Goal: Task Accomplishment & Management: Manage account settings

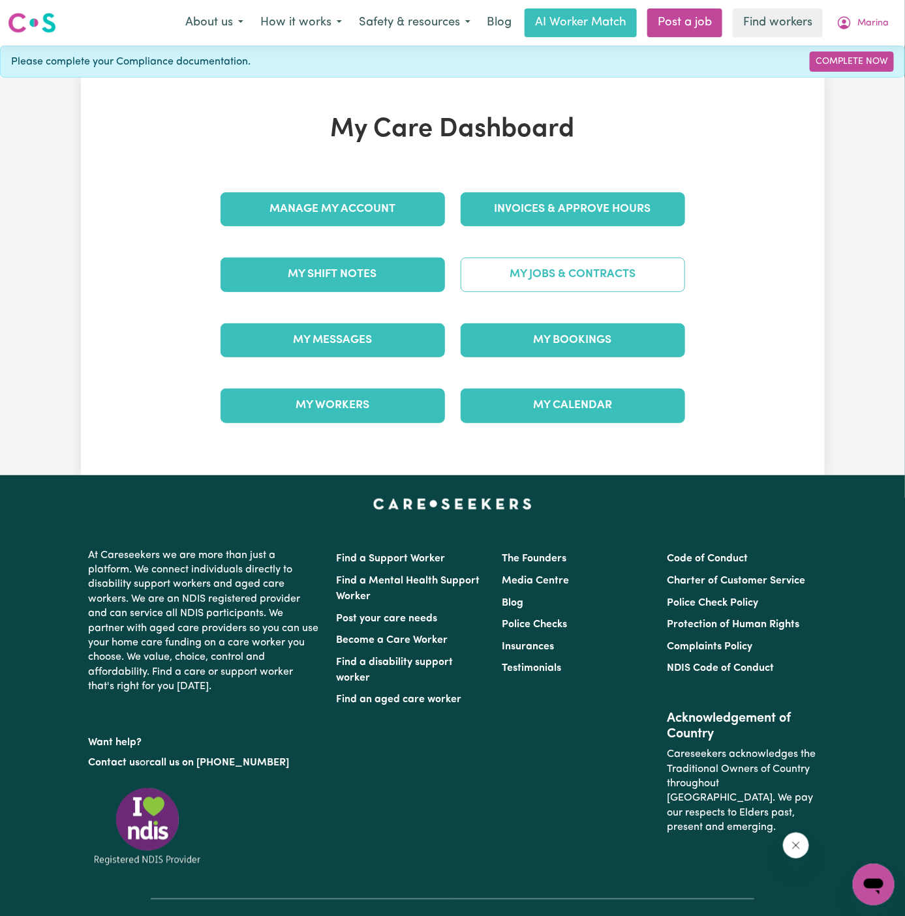
click at [612, 281] on link "My Jobs & Contracts" at bounding box center [572, 275] width 224 height 34
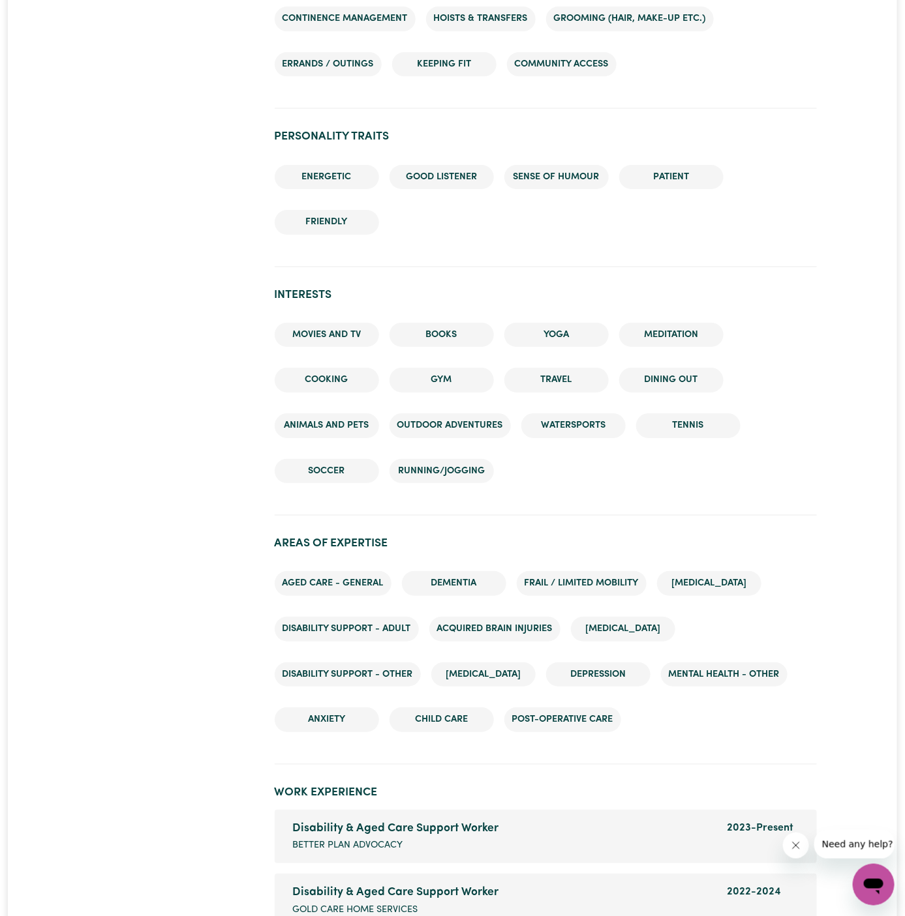
scroll to position [1914, 0]
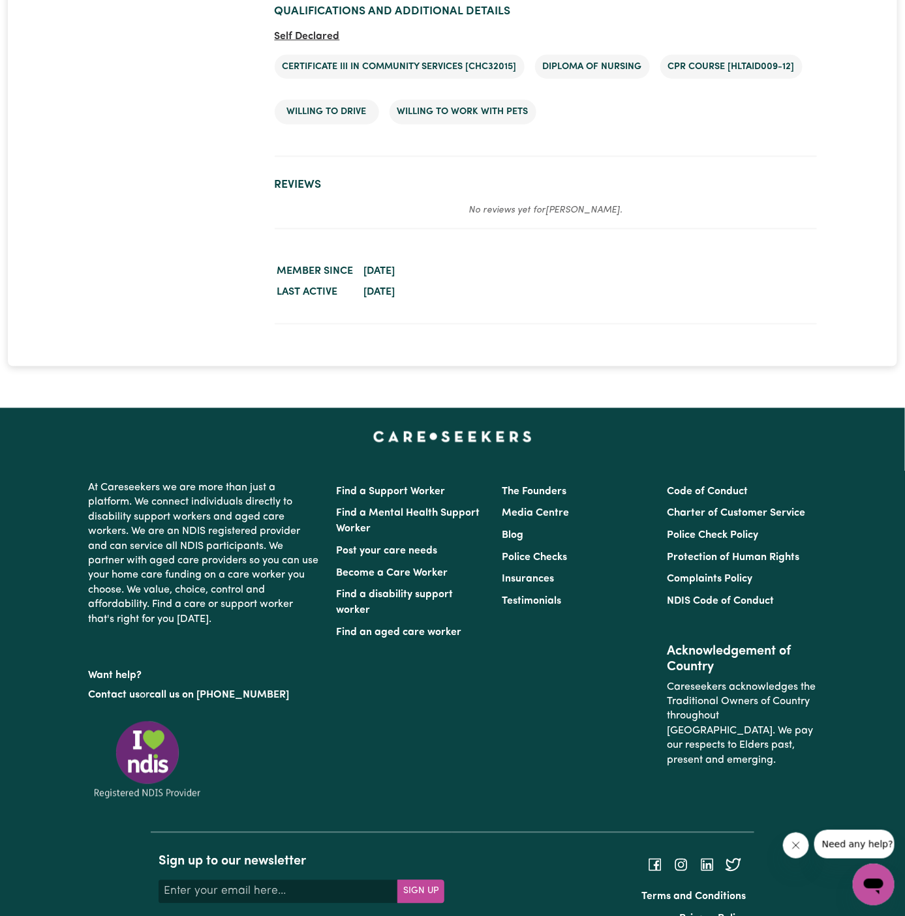
scroll to position [2291, 0]
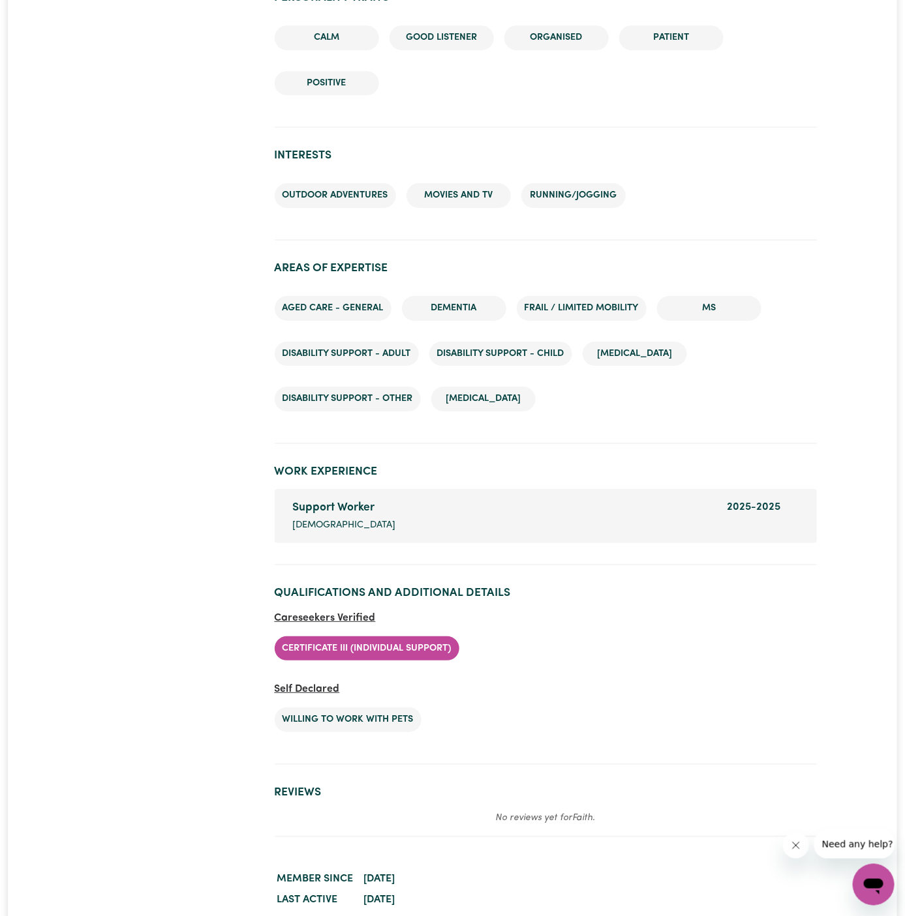
scroll to position [1511, 0]
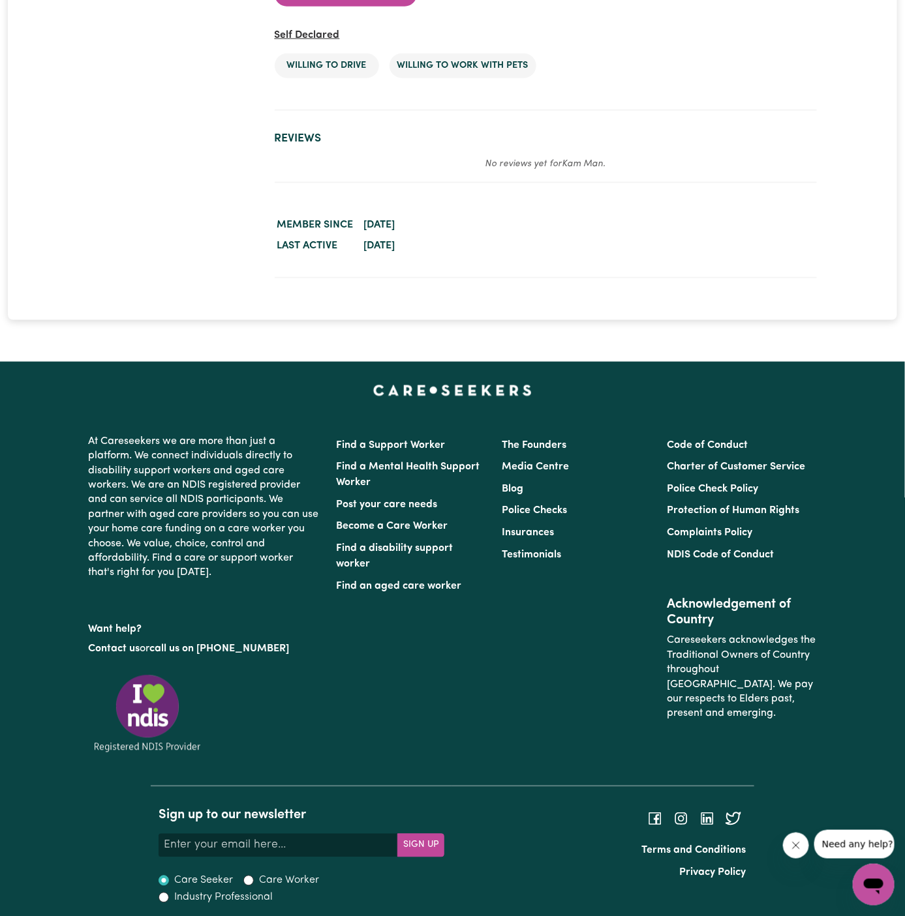
scroll to position [2095, 0]
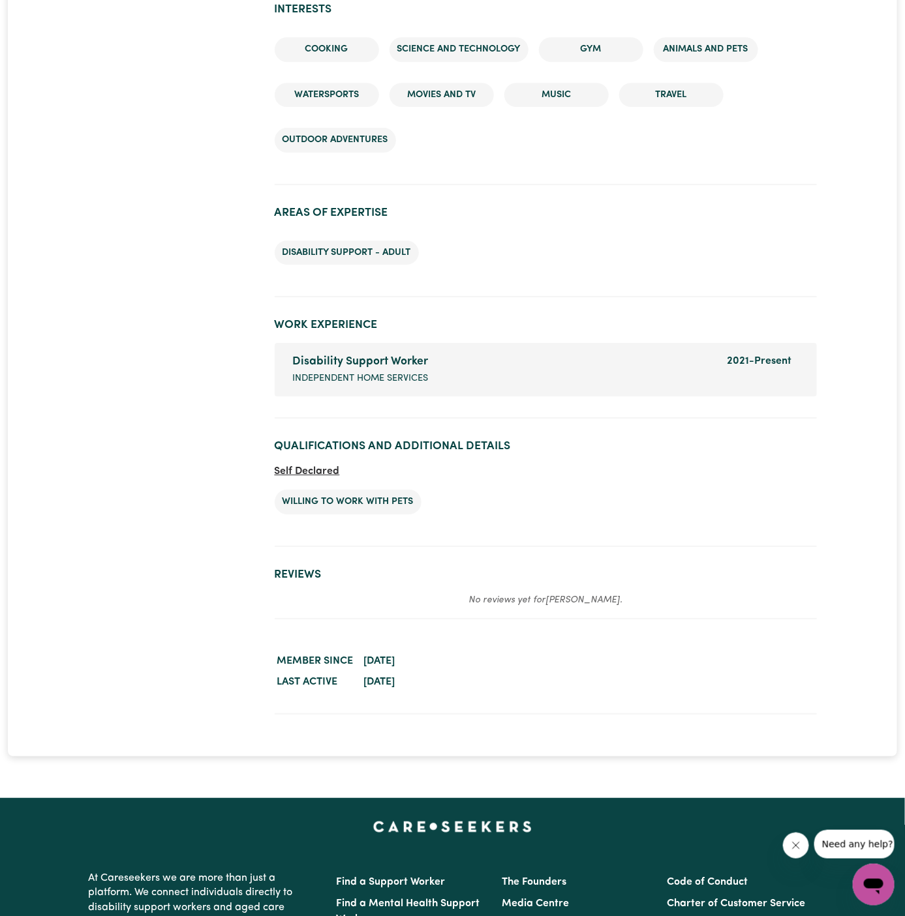
scroll to position [1499, 0]
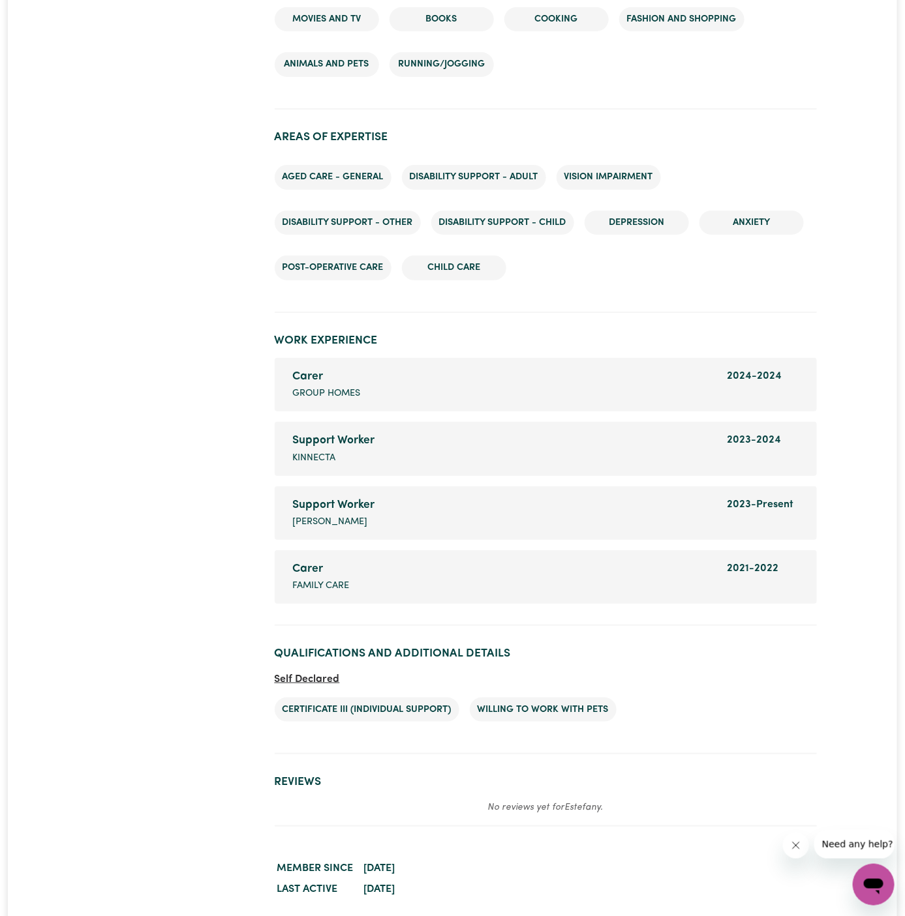
scroll to position [1888, 0]
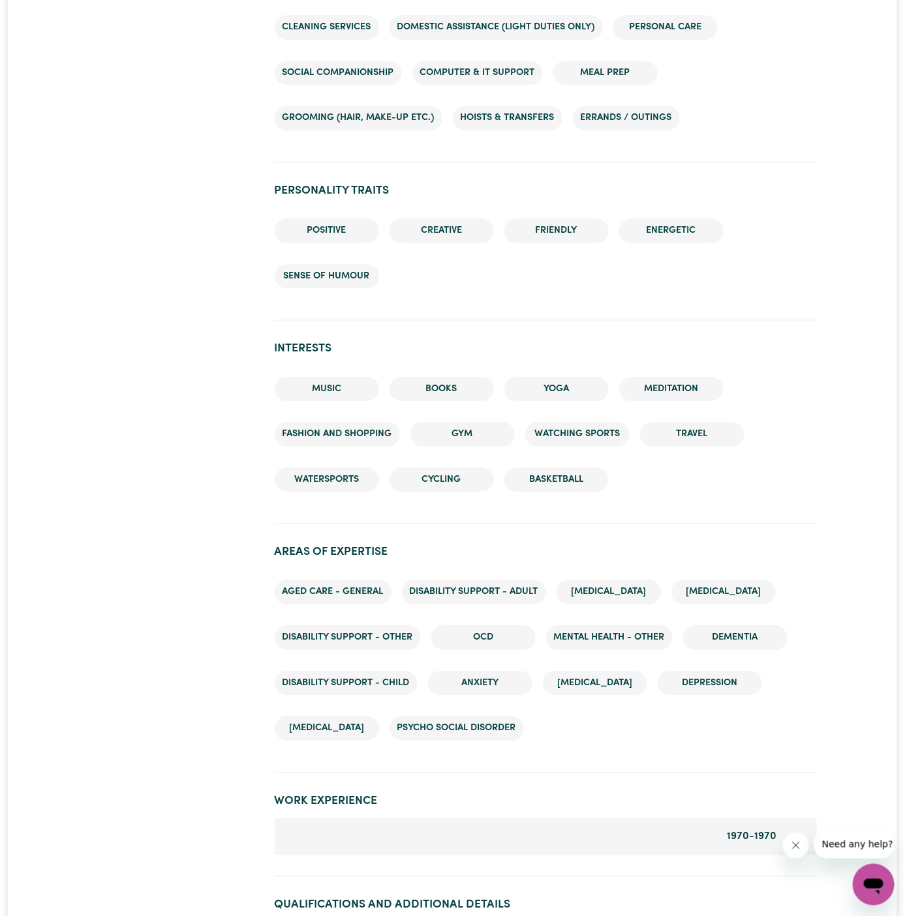
scroll to position [1426, 0]
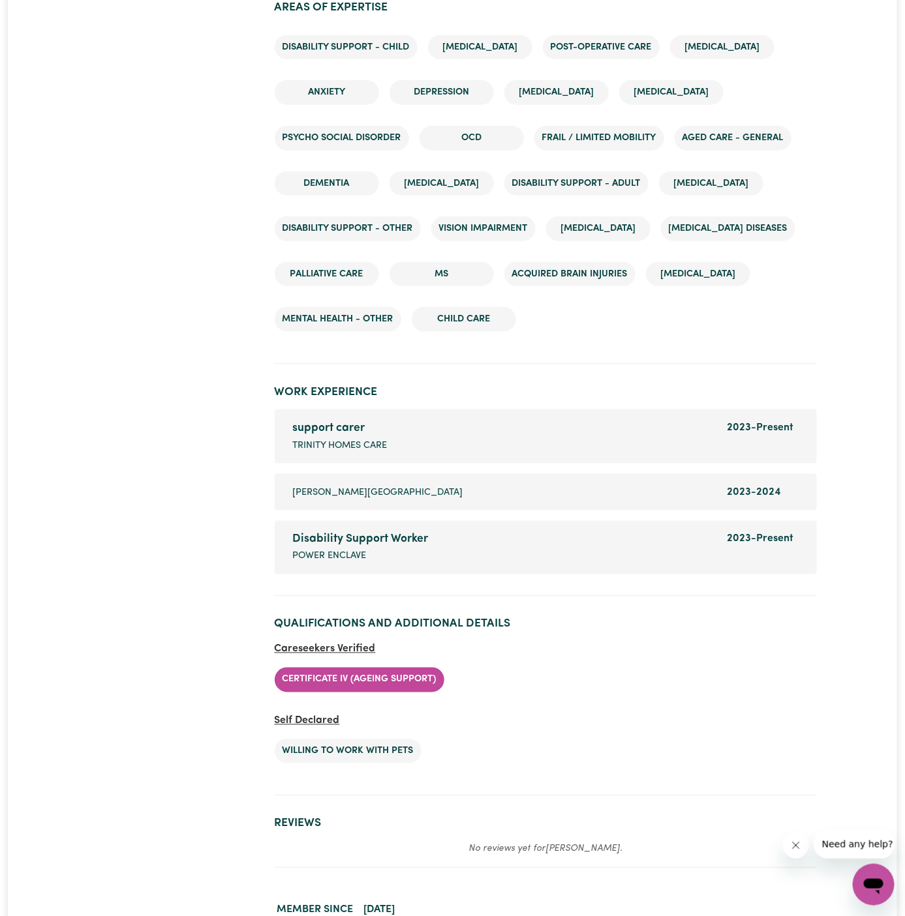
scroll to position [2223, 0]
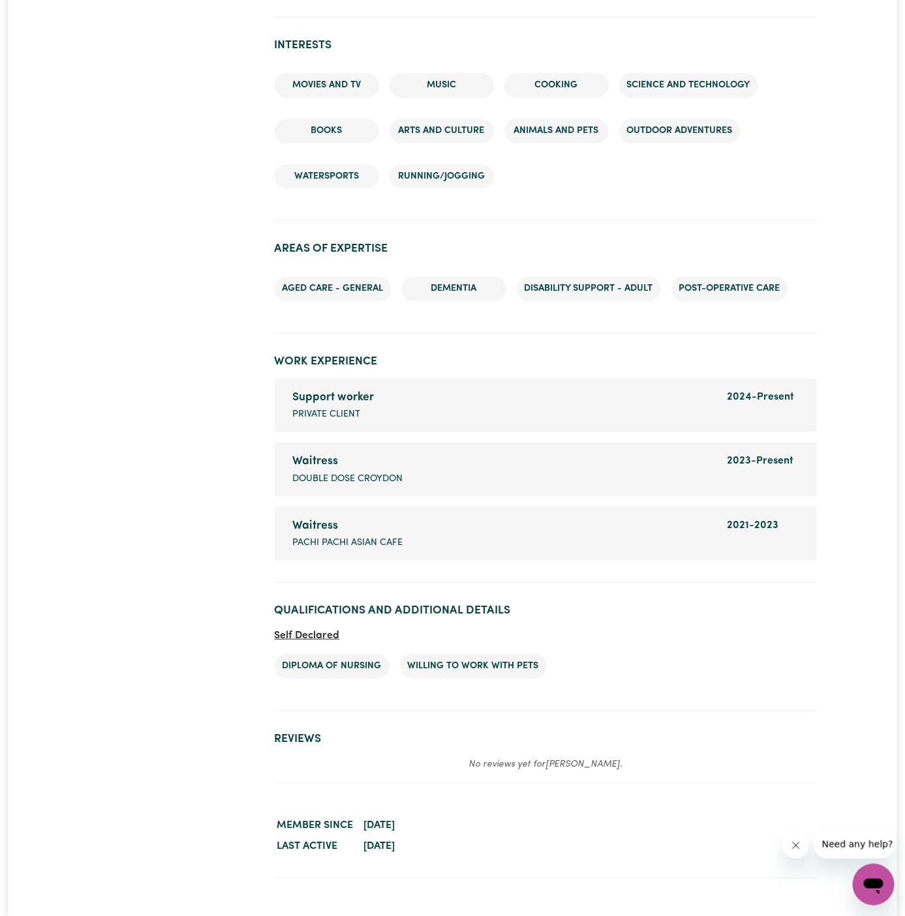
scroll to position [1692, 0]
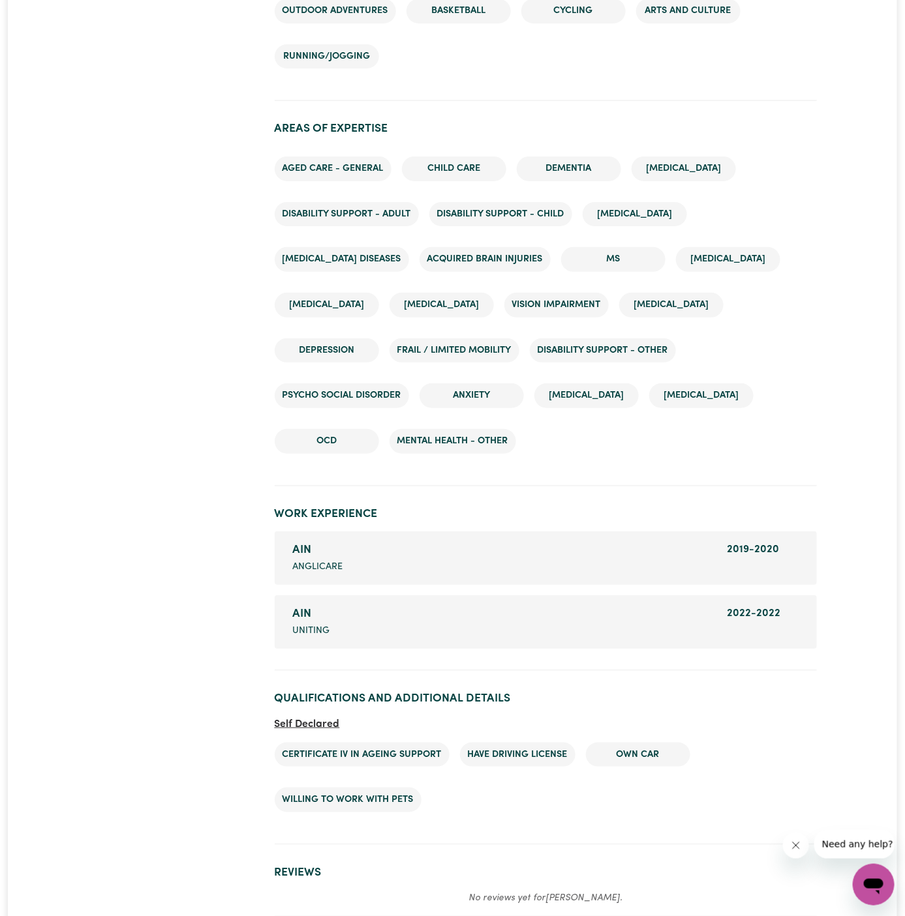
scroll to position [1925, 0]
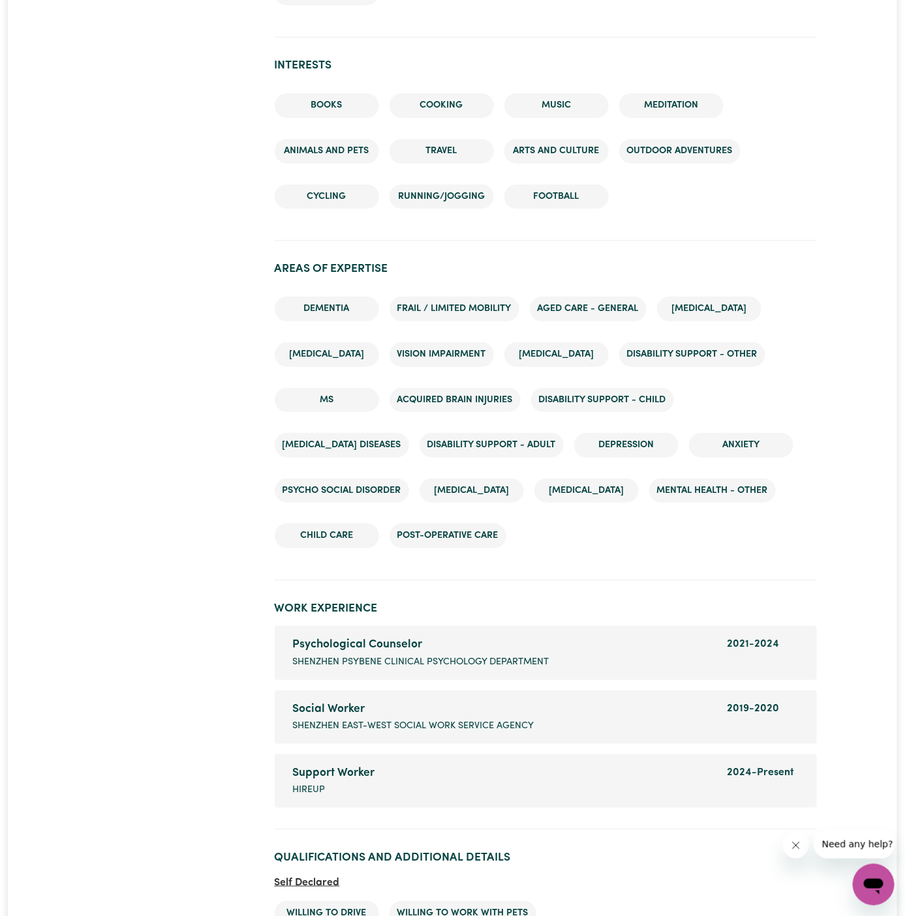
scroll to position [1917, 0]
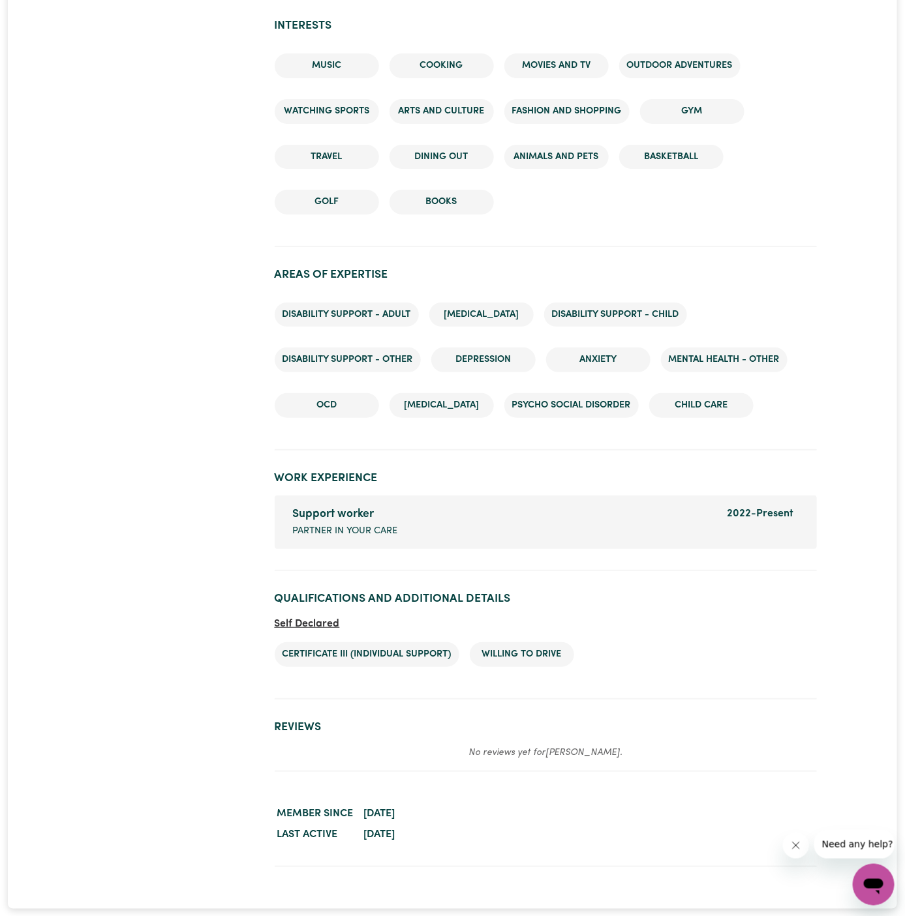
scroll to position [1778, 0]
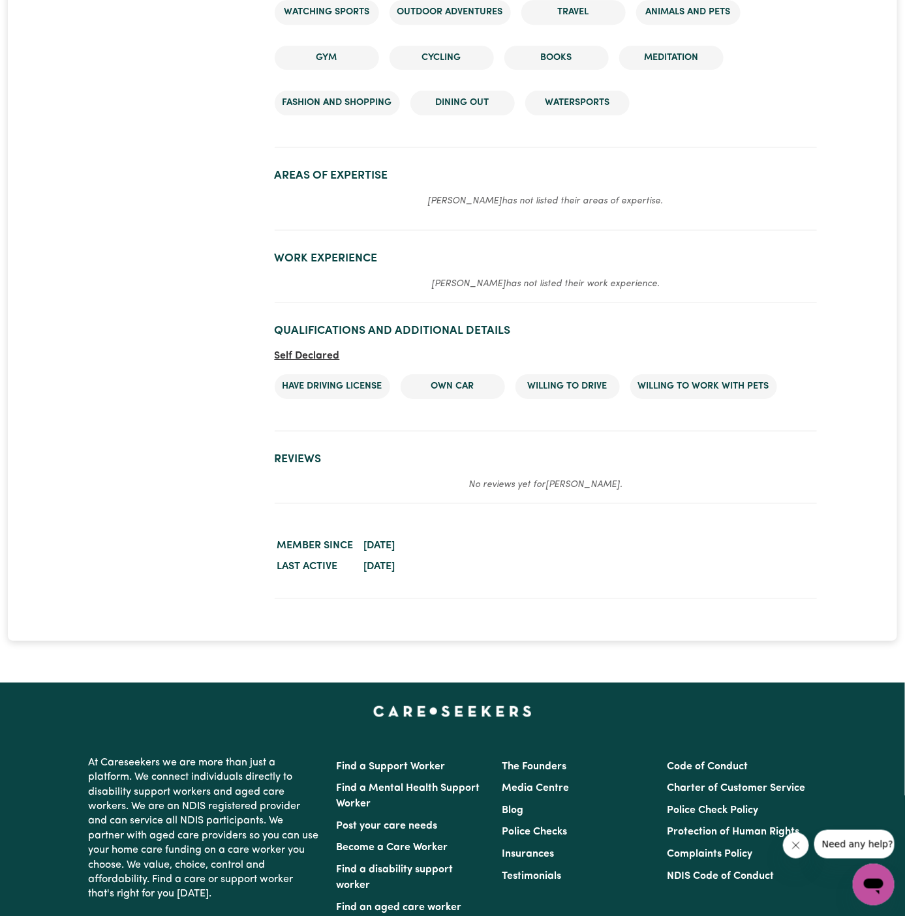
scroll to position [1284, 0]
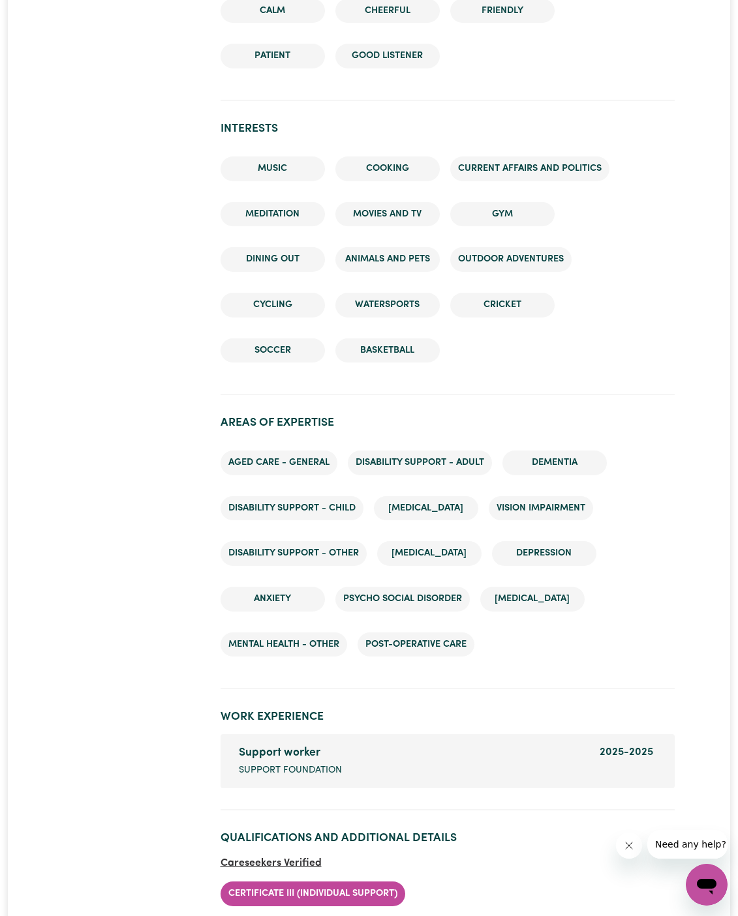
scroll to position [1505, 0]
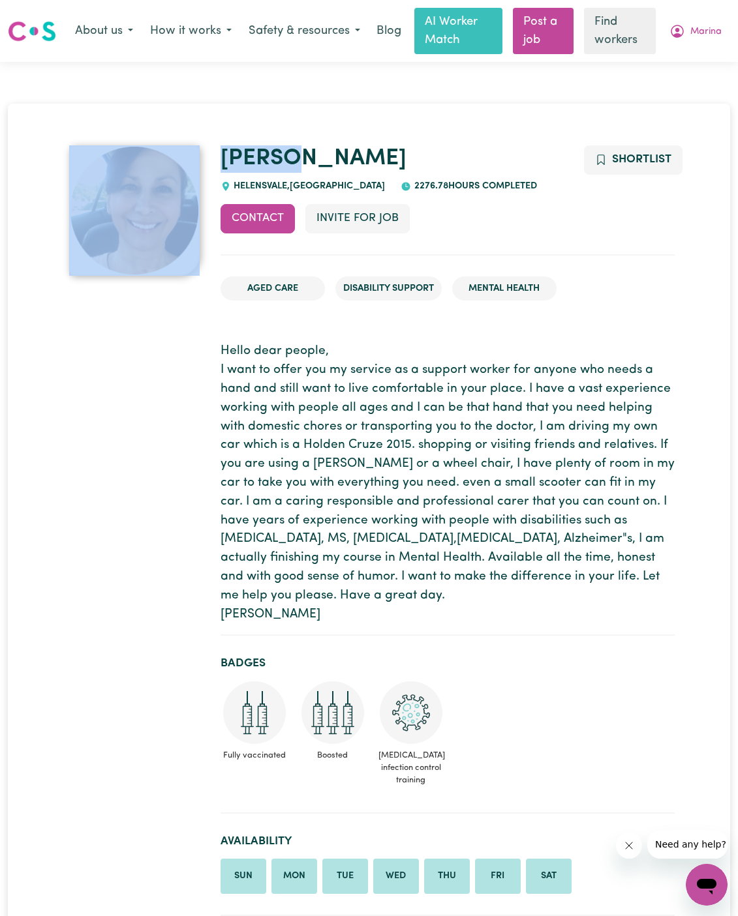
drag, startPoint x: 333, startPoint y: 147, endPoint x: 200, endPoint y: 145, distance: 132.4
copy div "[PERSON_NAME]"
click at [462, 226] on div "Contact Invite for Job Shortlist" at bounding box center [447, 229] width 454 height 51
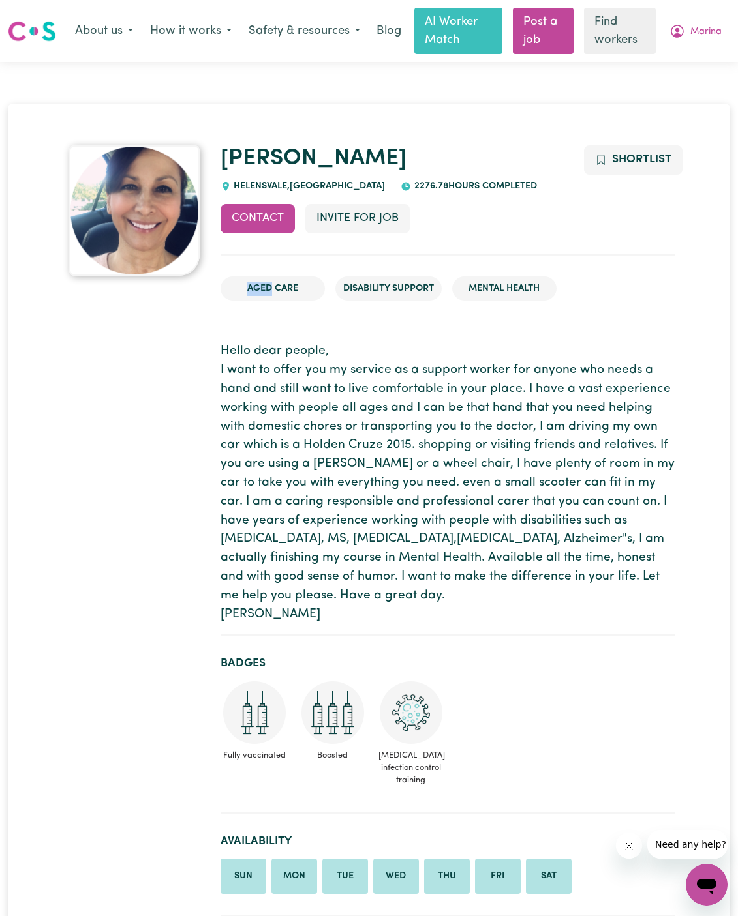
click at [462, 226] on div "Contact Invite for Job Shortlist" at bounding box center [447, 229] width 454 height 51
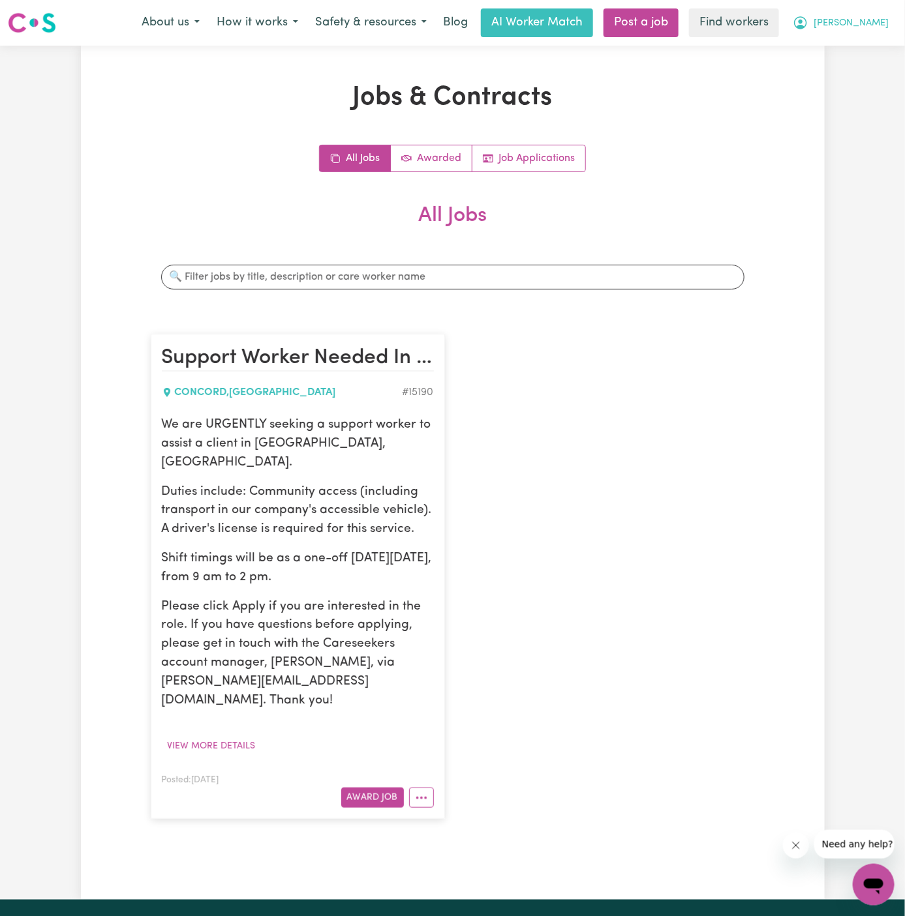
click at [889, 25] on button "Harry" at bounding box center [840, 22] width 113 height 27
click at [841, 77] on link "Logout" at bounding box center [844, 75] width 103 height 25
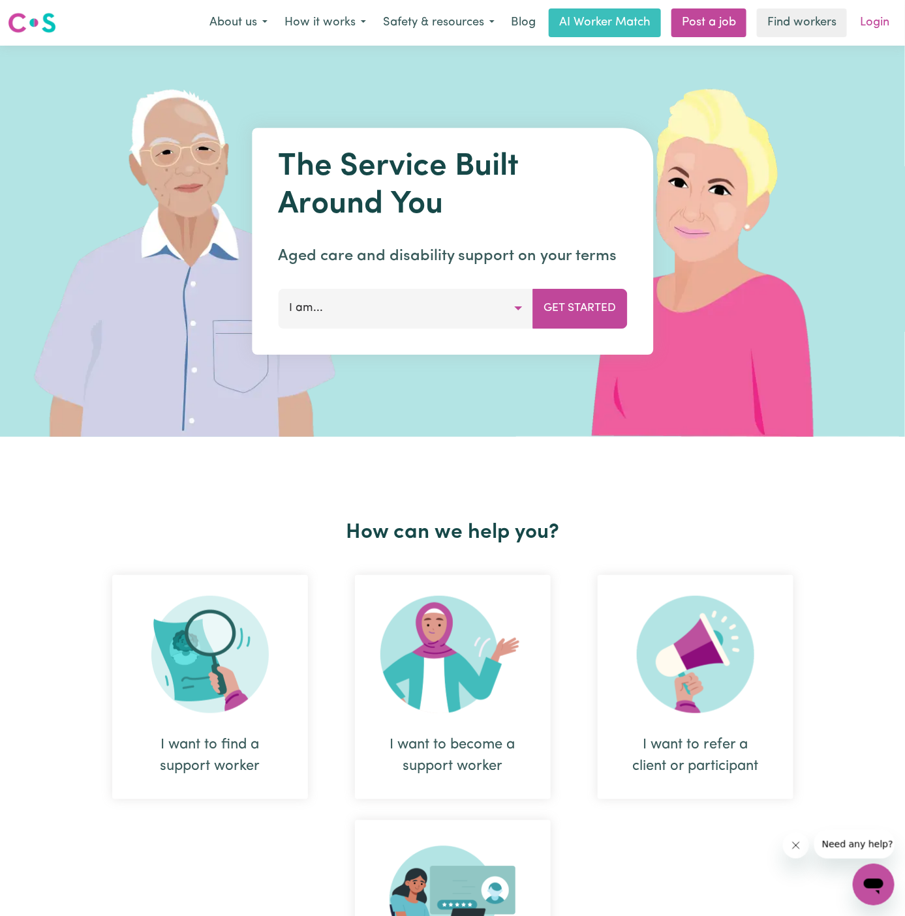
click at [876, 16] on link "Login" at bounding box center [874, 22] width 45 height 29
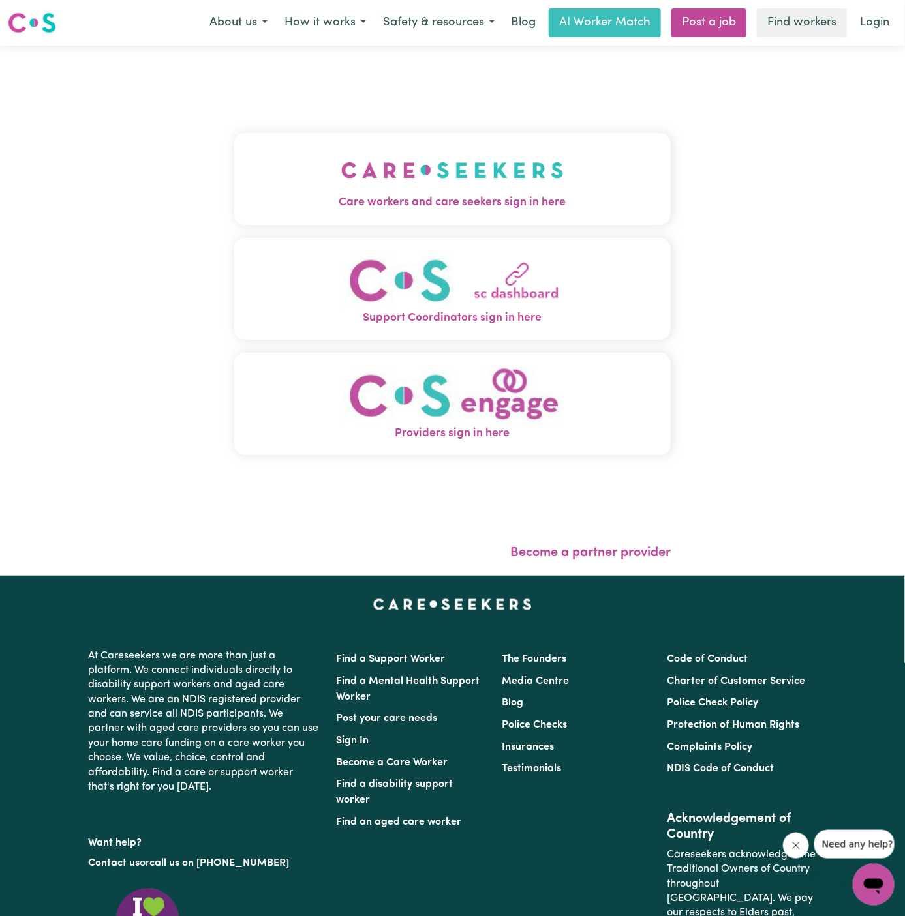
click at [380, 215] on button "Care workers and care seekers sign in here" at bounding box center [452, 178] width 437 height 91
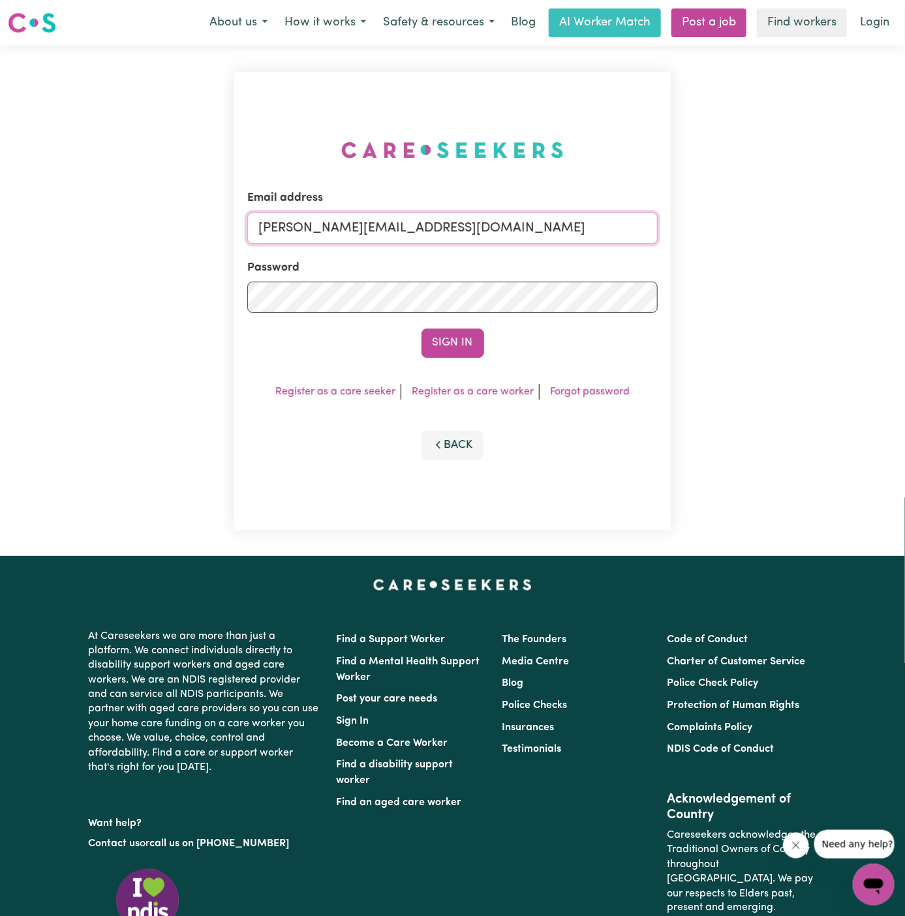
click at [494, 234] on input "dyan@careseekers.com.au" at bounding box center [452, 228] width 411 height 31
drag, startPoint x: 324, startPoint y: 237, endPoint x: 710, endPoint y: 233, distance: 386.1
click at [710, 233] on div "Email address superuser~BarbaraMakomaskaYSHCP@careseekers.com.au Password Sign …" at bounding box center [452, 301] width 905 height 511
type input "superuser~ClientBurleighWatersCF@careseekers.com.au"
click at [457, 346] on button "Sign In" at bounding box center [452, 343] width 63 height 29
